Goal: Task Accomplishment & Management: Use online tool/utility

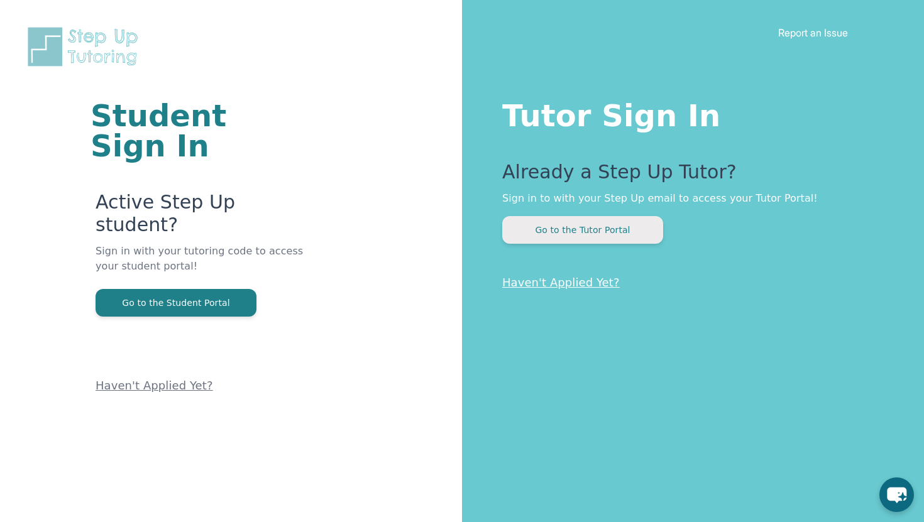
click at [563, 216] on button "Go to the Tutor Portal" at bounding box center [582, 230] width 161 height 28
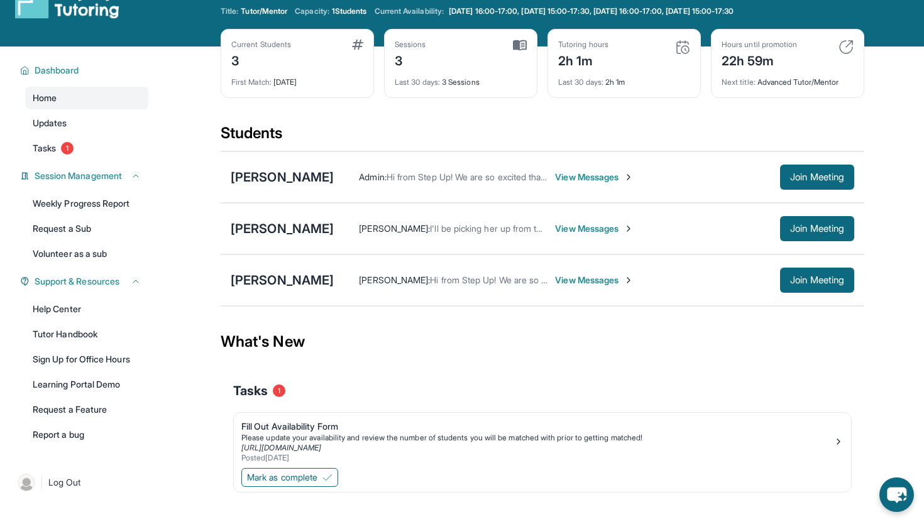
scroll to position [35, 0]
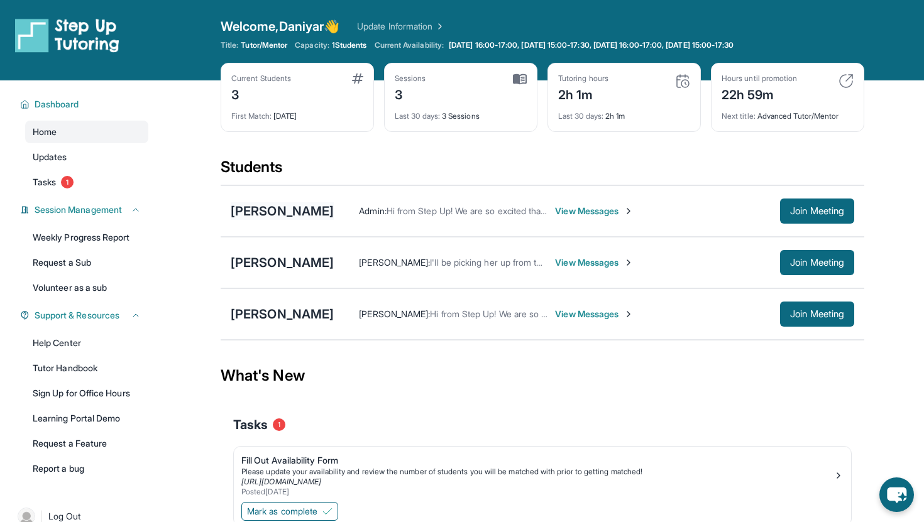
click at [258, 214] on div "[PERSON_NAME]" at bounding box center [282, 211] width 103 height 18
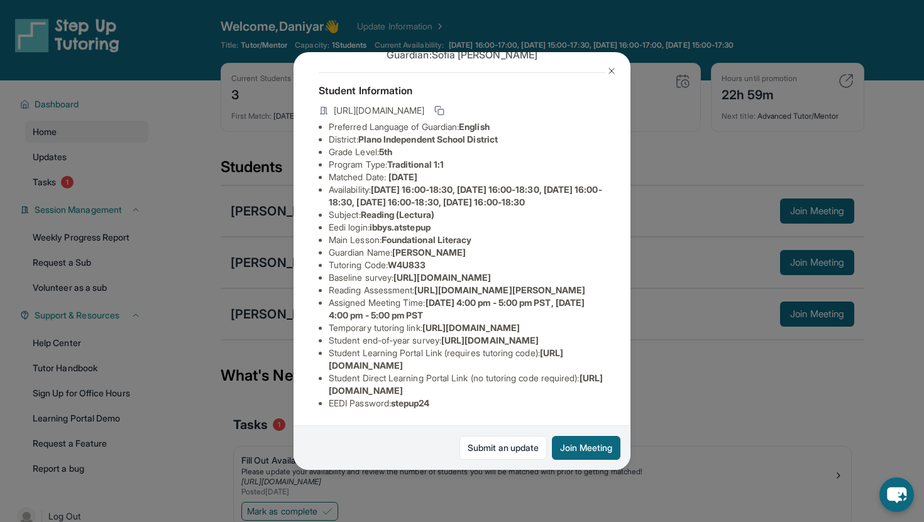
scroll to position [88, 0]
drag, startPoint x: 385, startPoint y: 310, endPoint x: 424, endPoint y: 299, distance: 40.4
click at [424, 297] on li "Reading Assessment : [URL][DOMAIN_NAME][PERSON_NAME]" at bounding box center [467, 290] width 277 height 13
copy span "[URL][DOMAIN_NAME]"
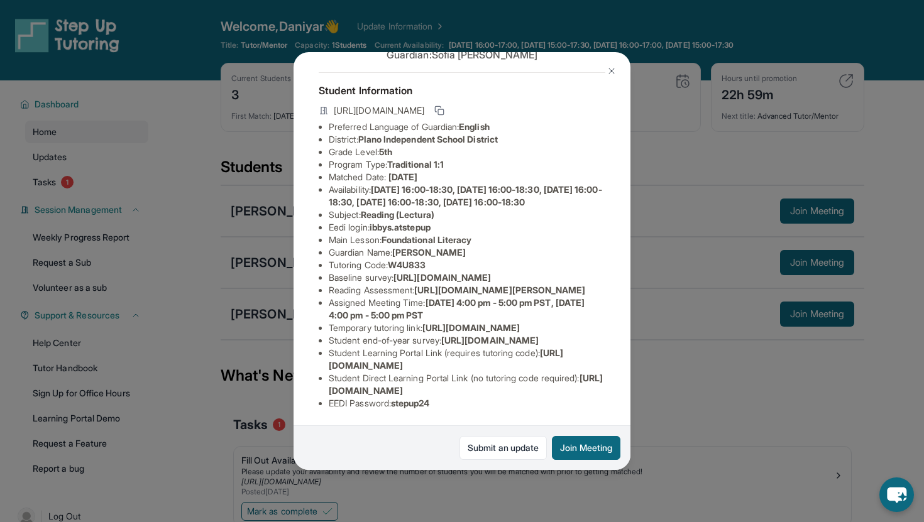
drag, startPoint x: 326, startPoint y: 164, endPoint x: 629, endPoint y: 185, distance: 303.7
click at [629, 185] on div "[PERSON_NAME] Guardian: [PERSON_NAME] Student Information [URL][DOMAIN_NAME] Pr…" at bounding box center [461, 261] width 337 height 418
copy span "[URL][DOMAIN_NAME]"
click at [586, 234] on li "Main Lesson : Foundational Literacy" at bounding box center [467, 240] width 277 height 13
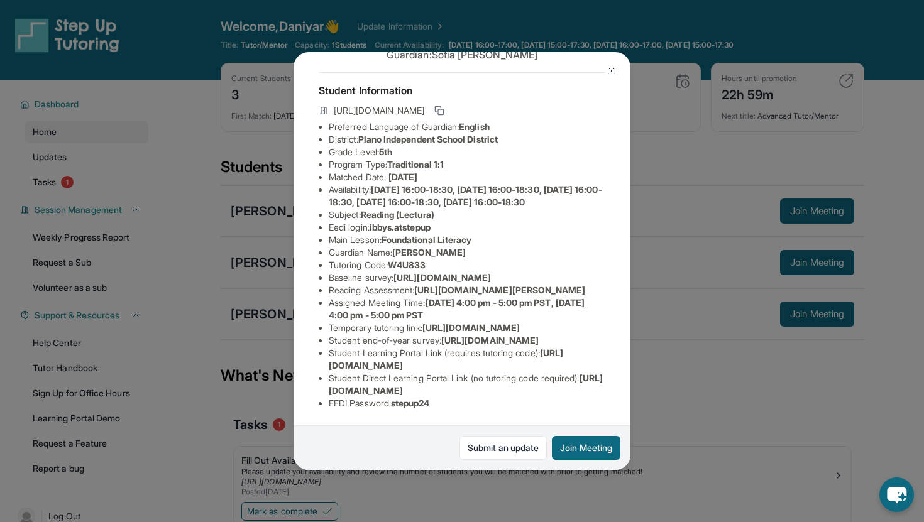
click at [611, 67] on img at bounding box center [611, 71] width 10 height 10
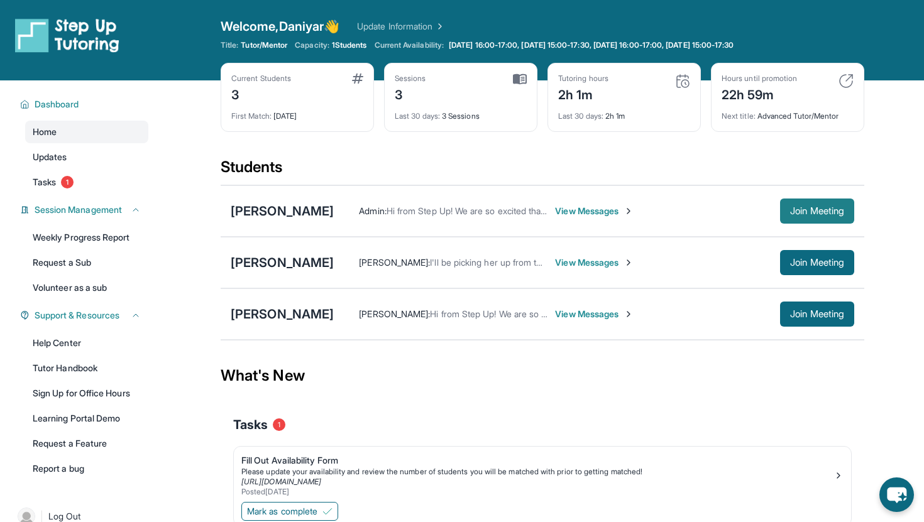
click at [790, 207] on span "Join Meeting" at bounding box center [817, 211] width 54 height 8
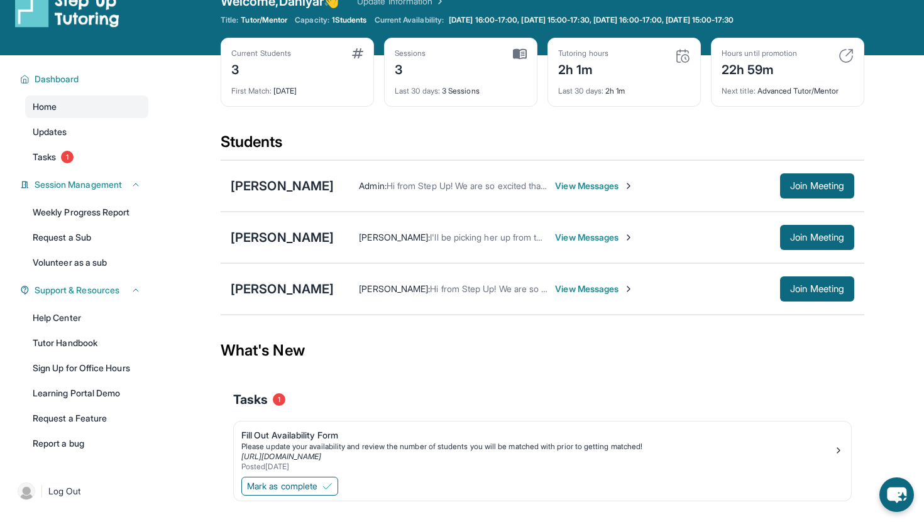
scroll to position [26, 0]
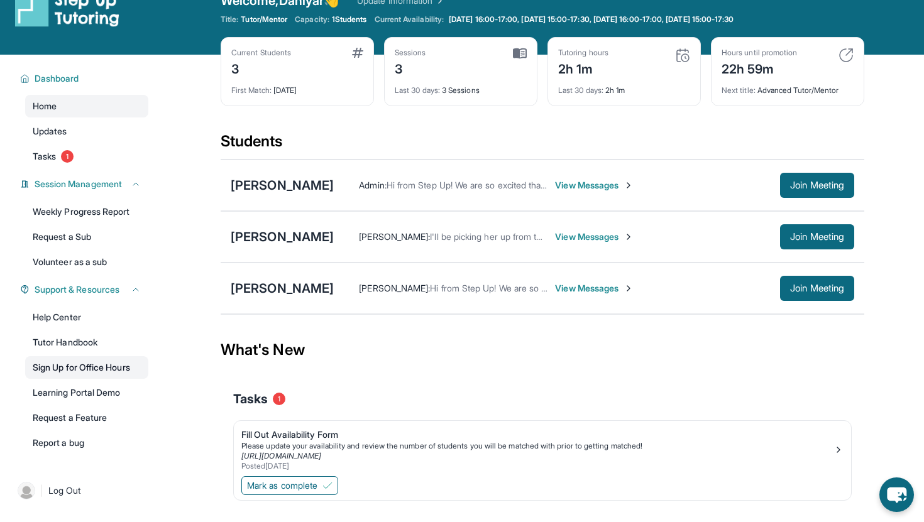
click at [93, 366] on link "Sign Up for Office Hours" at bounding box center [86, 367] width 123 height 23
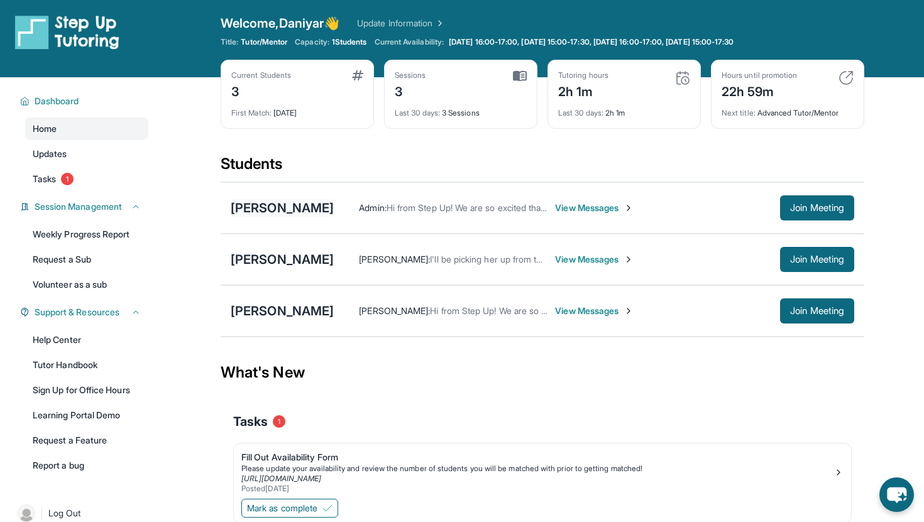
scroll to position [0, 0]
